Goal: Transaction & Acquisition: Subscribe to service/newsletter

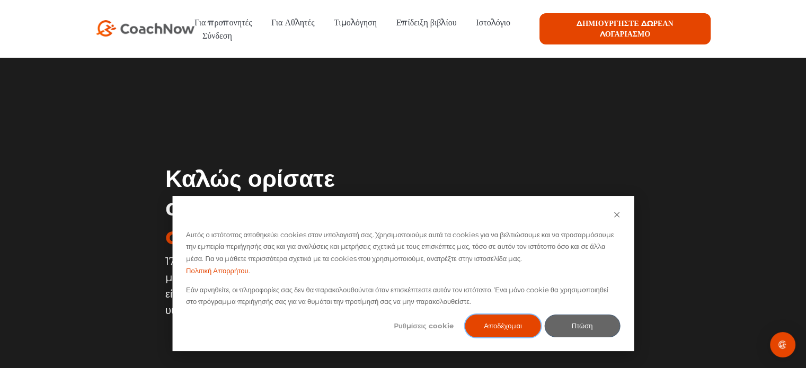
click at [504, 325] on font "Αποδέχομαι" at bounding box center [503, 326] width 38 height 12
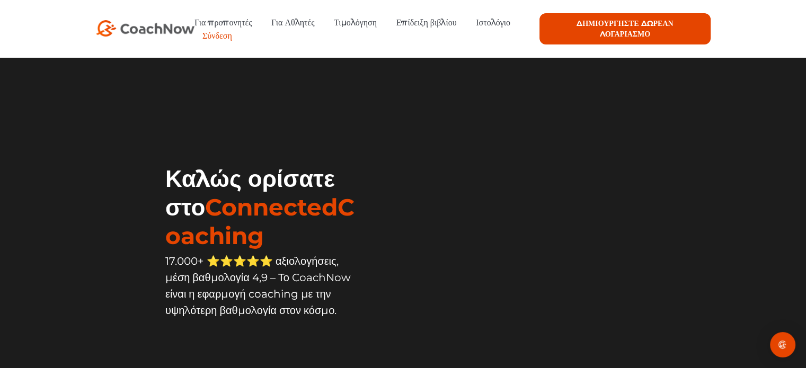
click at [218, 37] on font "Σύνδεση" at bounding box center [217, 36] width 30 height 10
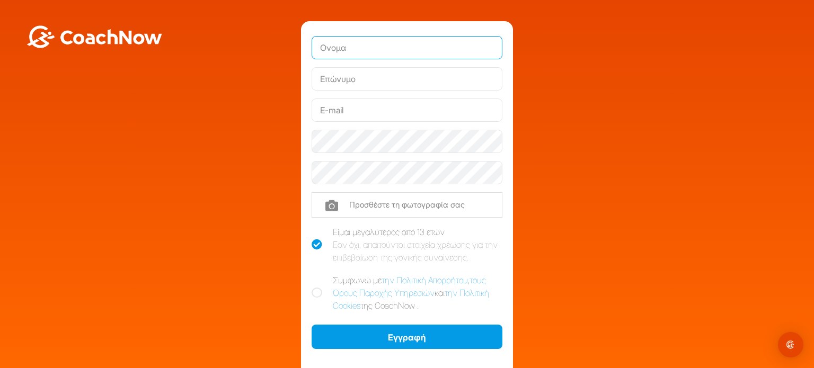
click at [388, 50] on input "text" at bounding box center [406, 47] width 191 height 23
type input "ATHANASIOS"
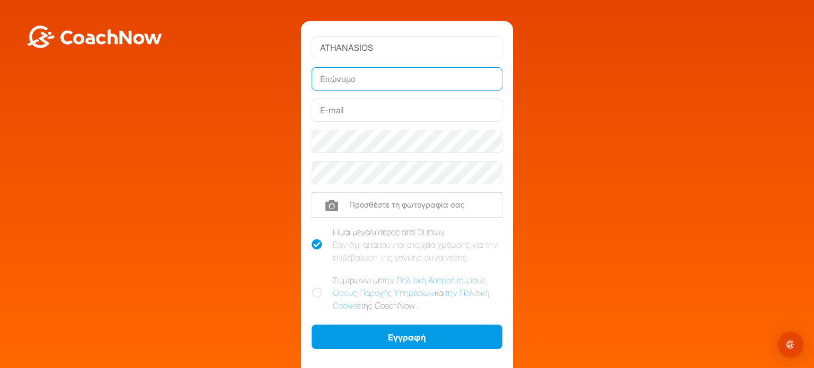
type input "MENEGATOS"
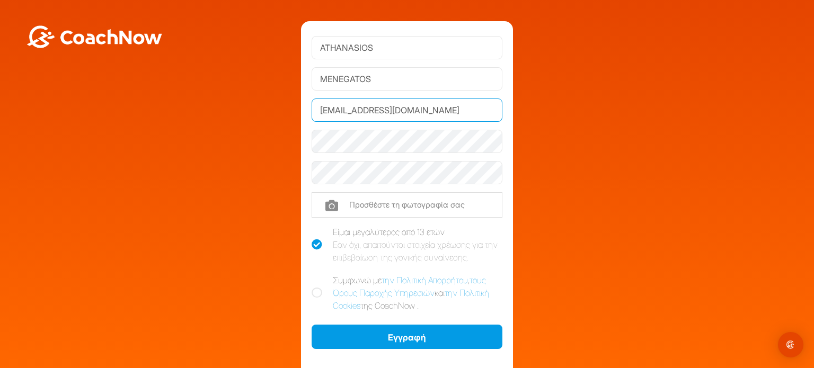
click at [352, 110] on input "eltsirimpa@gmail.com" at bounding box center [406, 110] width 191 height 23
click at [354, 110] on input "eltsirimpa@gmail.com" at bounding box center [406, 110] width 191 height 23
type input "amenegatostom@gmail.com"
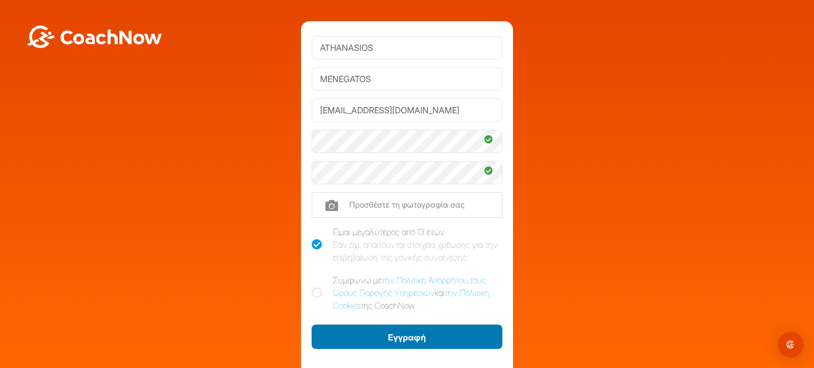
click at [401, 338] on font "Εγγραφή" at bounding box center [407, 337] width 38 height 11
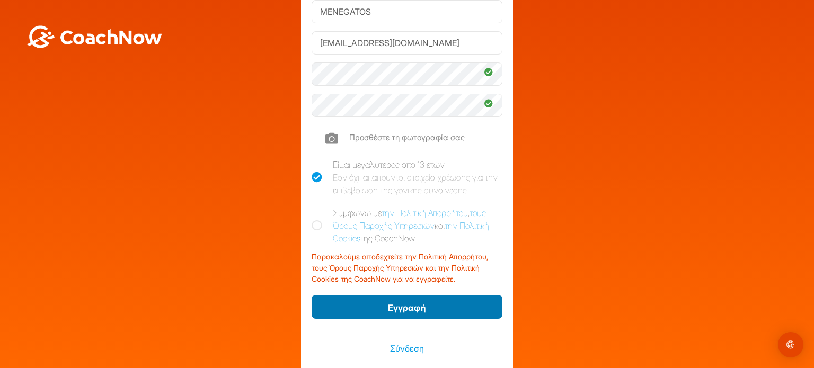
scroll to position [68, 0]
click at [406, 306] on font "Εγγραφή" at bounding box center [407, 307] width 38 height 11
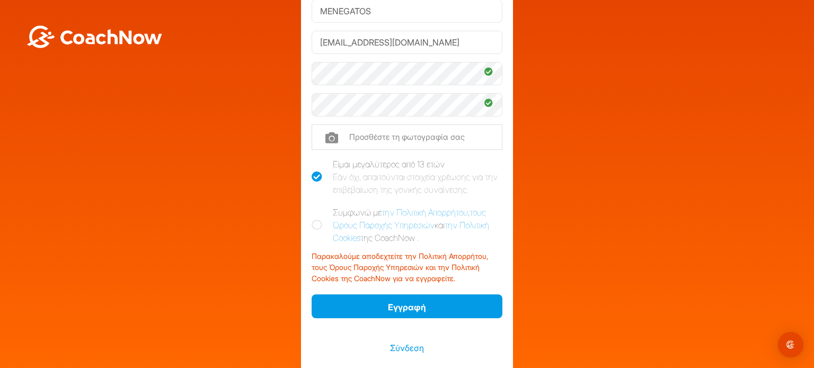
click at [313, 222] on icon at bounding box center [316, 225] width 11 height 11
click at [313, 213] on input "Συμφωνώ με την Πολιτική Απορρήτου , τους Όρους Παροχής Υπηρεσιών και την Πολιτι…" at bounding box center [314, 209] width 7 height 7
checkbox input "true"
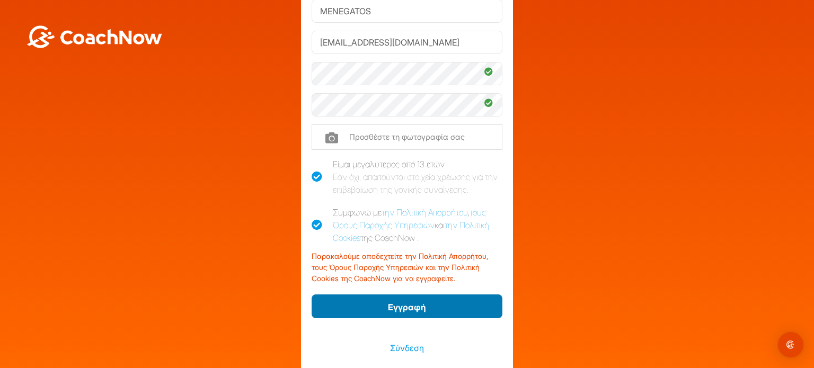
click at [398, 304] on font "Εγγραφή" at bounding box center [407, 307] width 38 height 11
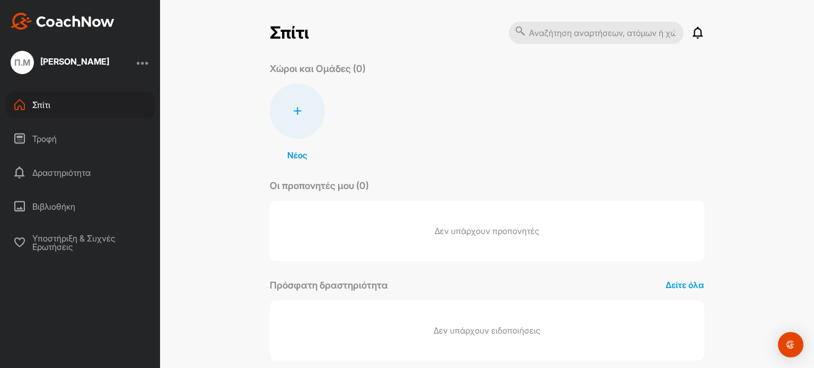
click at [141, 65] on div at bounding box center [143, 62] width 13 height 13
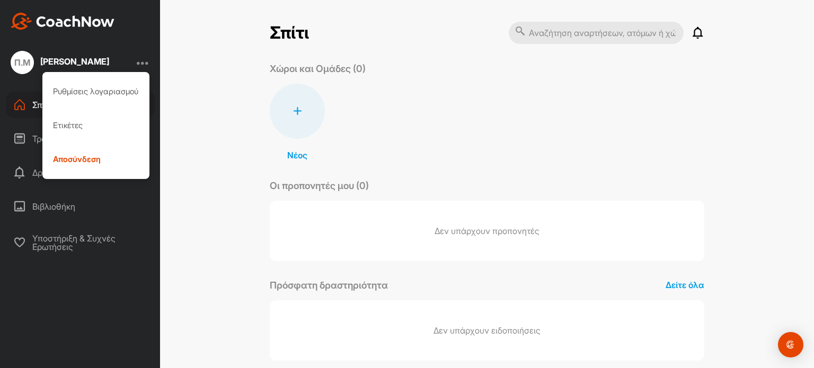
click at [126, 262] on div "Π.Μ [PERSON_NAME] Ρυθμίσεις λογαριασμού Ετικέτες Αποσύνδεση Σπίτι Τροφή Δραστηρ…" at bounding box center [80, 184] width 160 height 368
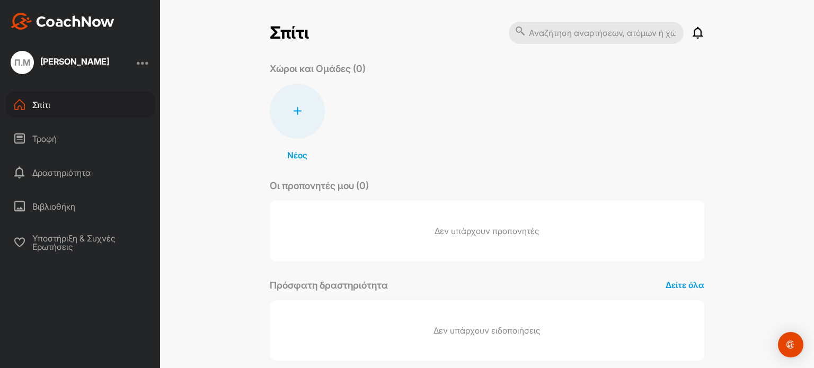
click at [48, 138] on font "Τροφή" at bounding box center [44, 138] width 24 height 11
